Goal: Task Accomplishment & Management: Complete application form

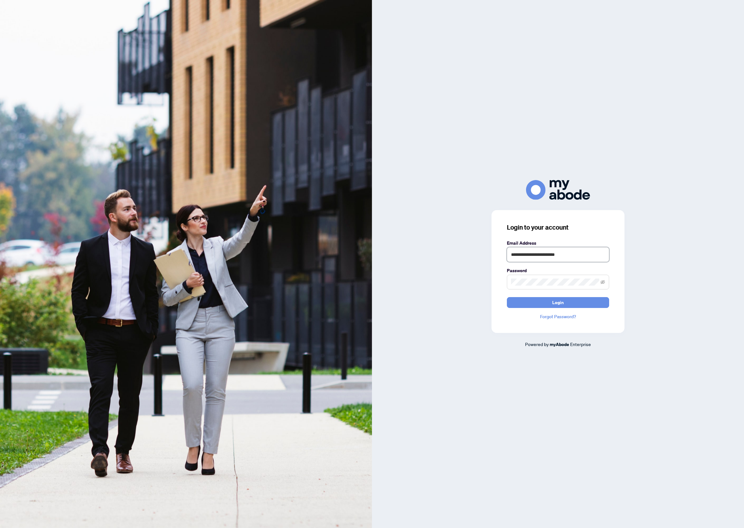
type input "**********"
click at [558, 302] on button "Login" at bounding box center [558, 302] width 102 height 11
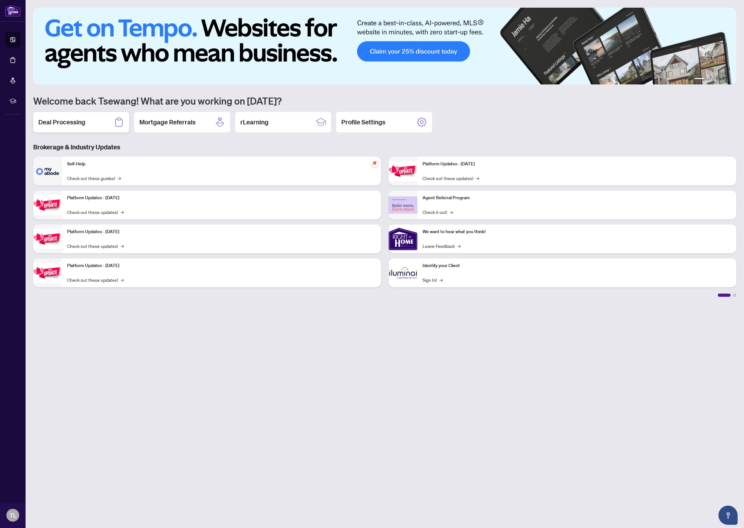
click at [59, 122] on h2 "Deal Processing" at bounding box center [61, 122] width 47 height 9
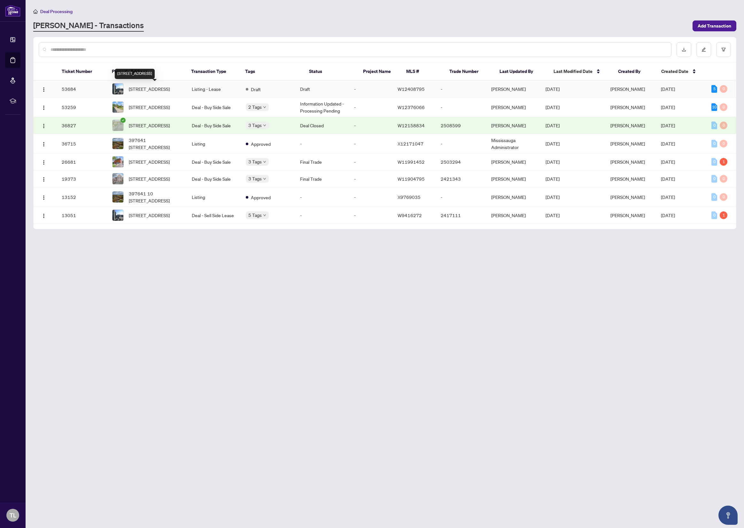
click at [161, 91] on span "[STREET_ADDRESS]" at bounding box center [149, 88] width 41 height 7
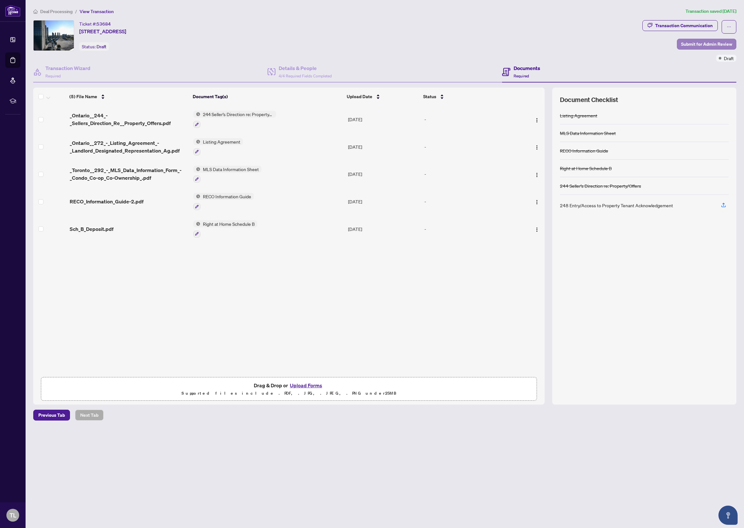
click at [707, 43] on span "Submit for Admin Review" at bounding box center [706, 44] width 51 height 10
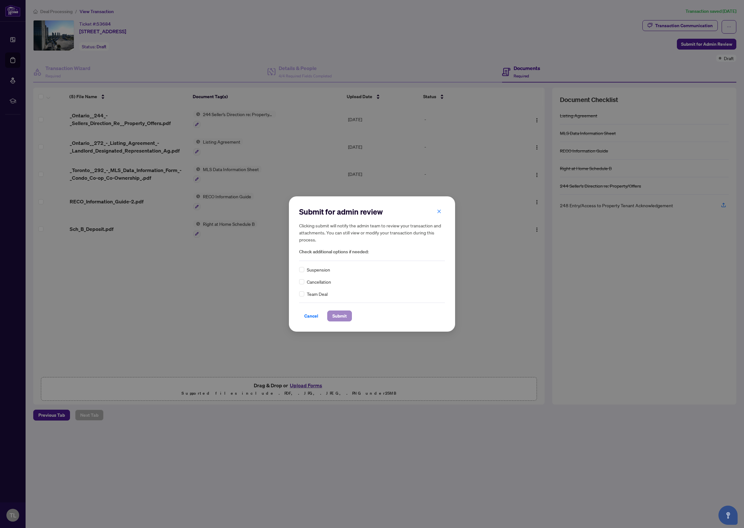
click at [338, 318] on span "Submit" at bounding box center [340, 316] width 14 height 10
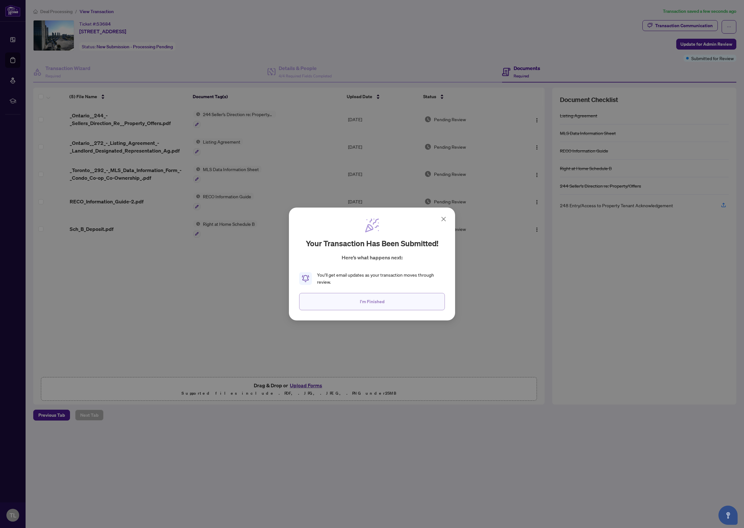
click at [370, 302] on span "I'm Finished" at bounding box center [372, 301] width 25 height 10
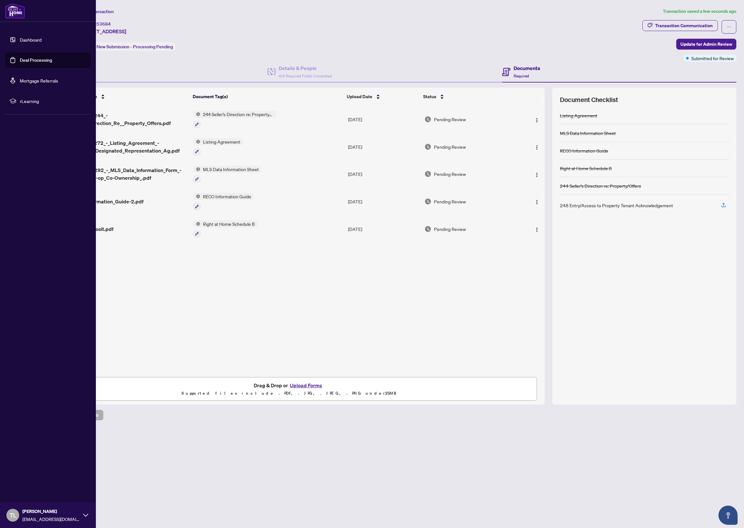
click at [22, 39] on link "Dashboard" at bounding box center [31, 40] width 22 height 6
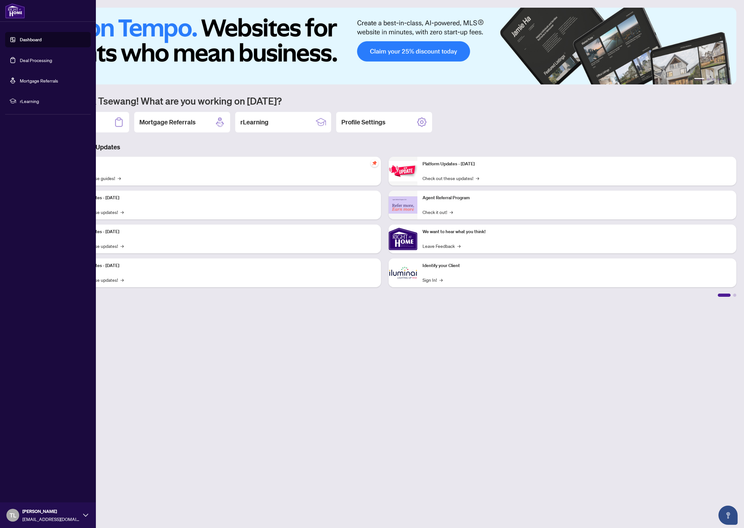
click at [31, 62] on link "Deal Processing" at bounding box center [36, 60] width 32 height 6
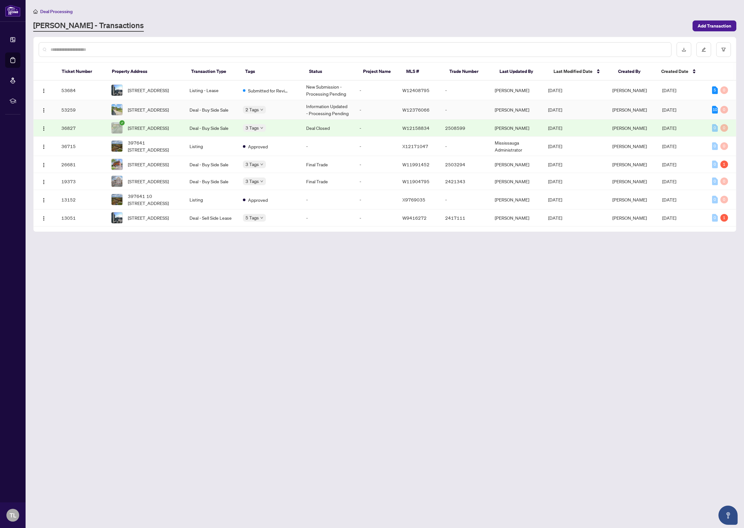
click at [330, 109] on td "Information Updated - Processing Pending" at bounding box center [327, 110] width 53 height 20
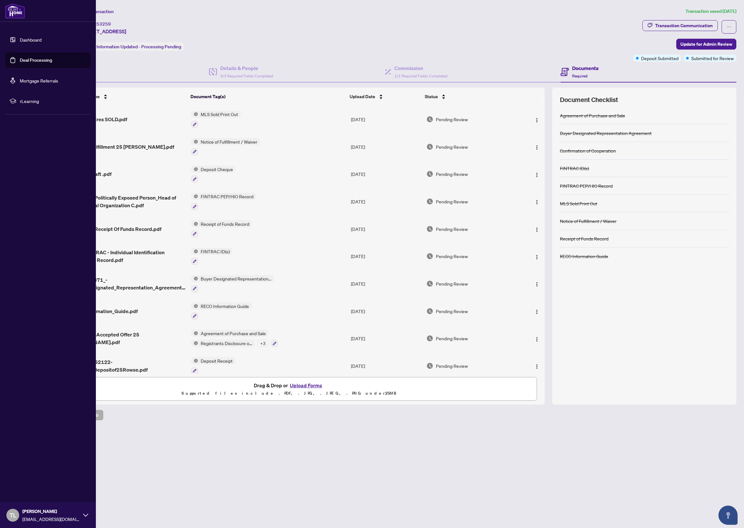
click at [13, 8] on img at bounding box center [15, 10] width 20 height 15
